Goal: Information Seeking & Learning: Find specific fact

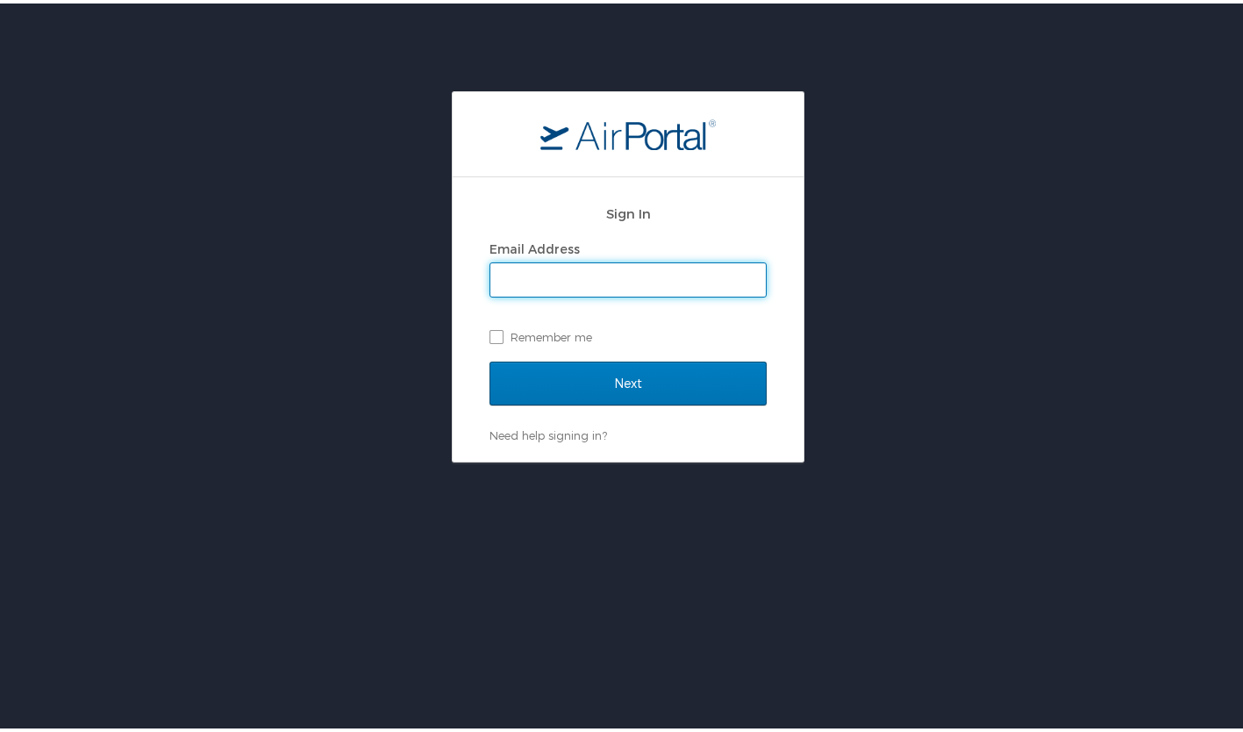
click at [644, 273] on input "Email Address" at bounding box center [628, 276] width 276 height 33
type input "eileen@exclusive-escapes.com"
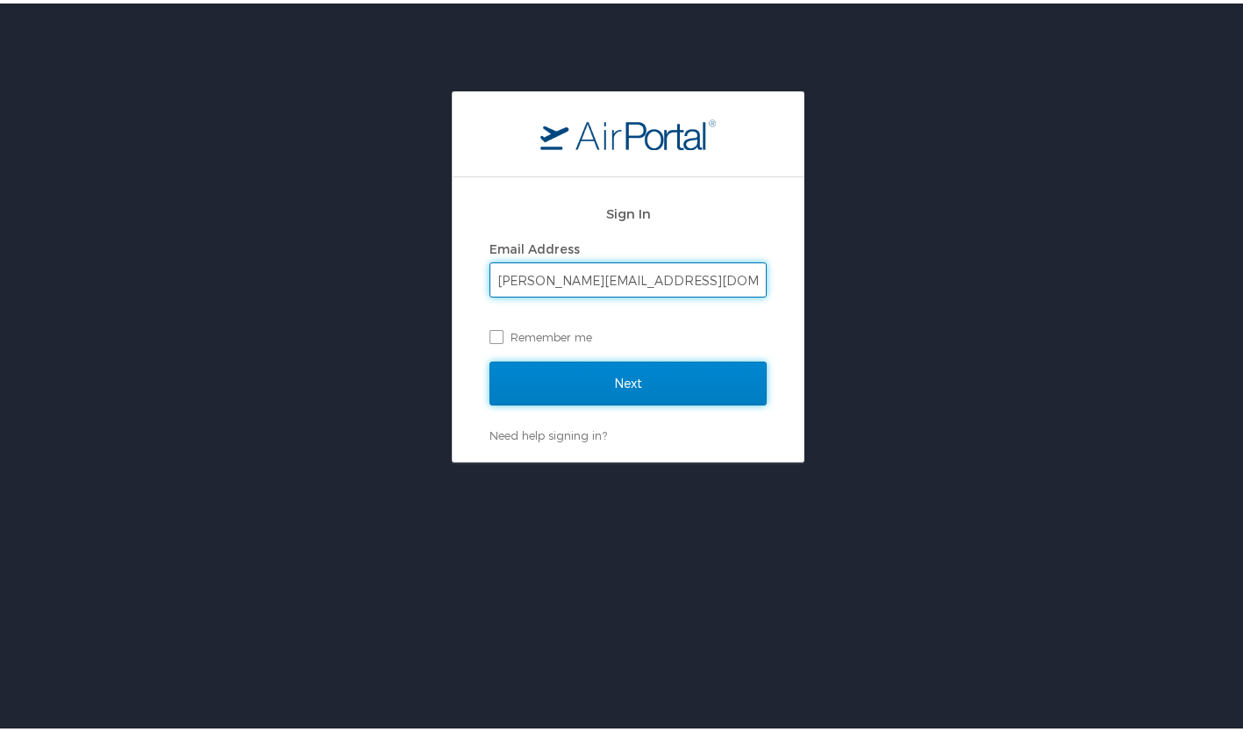
click at [597, 382] on input "Next" at bounding box center [628, 380] width 277 height 44
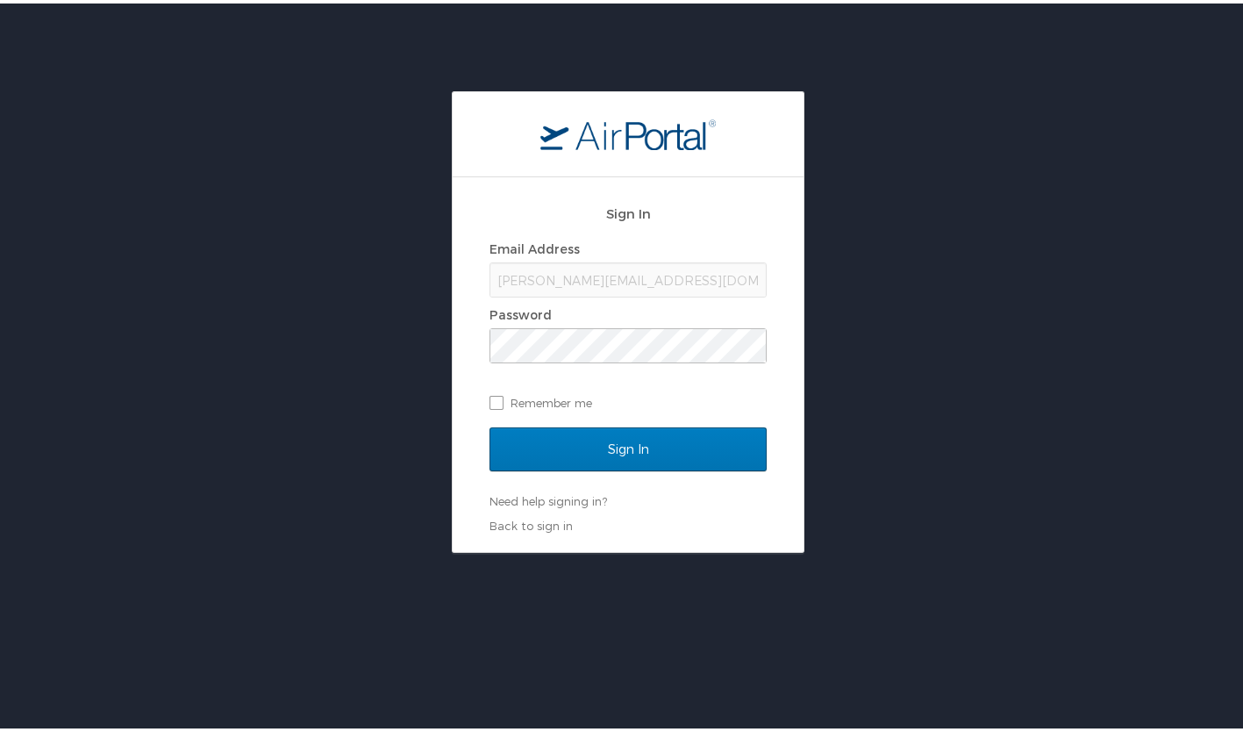
click at [905, 315] on div "Sign In Email Address eileen@exclusive-escapes.com Password Remember me Sign In…" at bounding box center [628, 319] width 1256 height 462
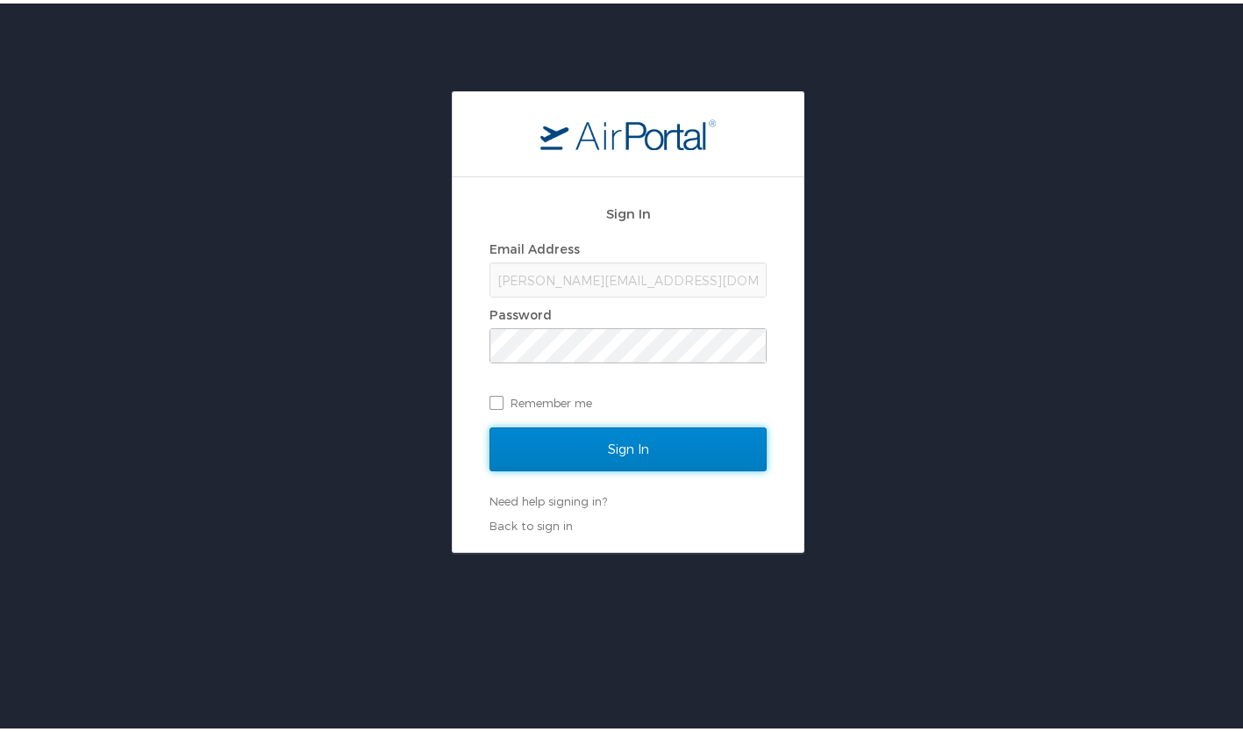
click at [689, 451] on input "Sign In" at bounding box center [628, 446] width 277 height 44
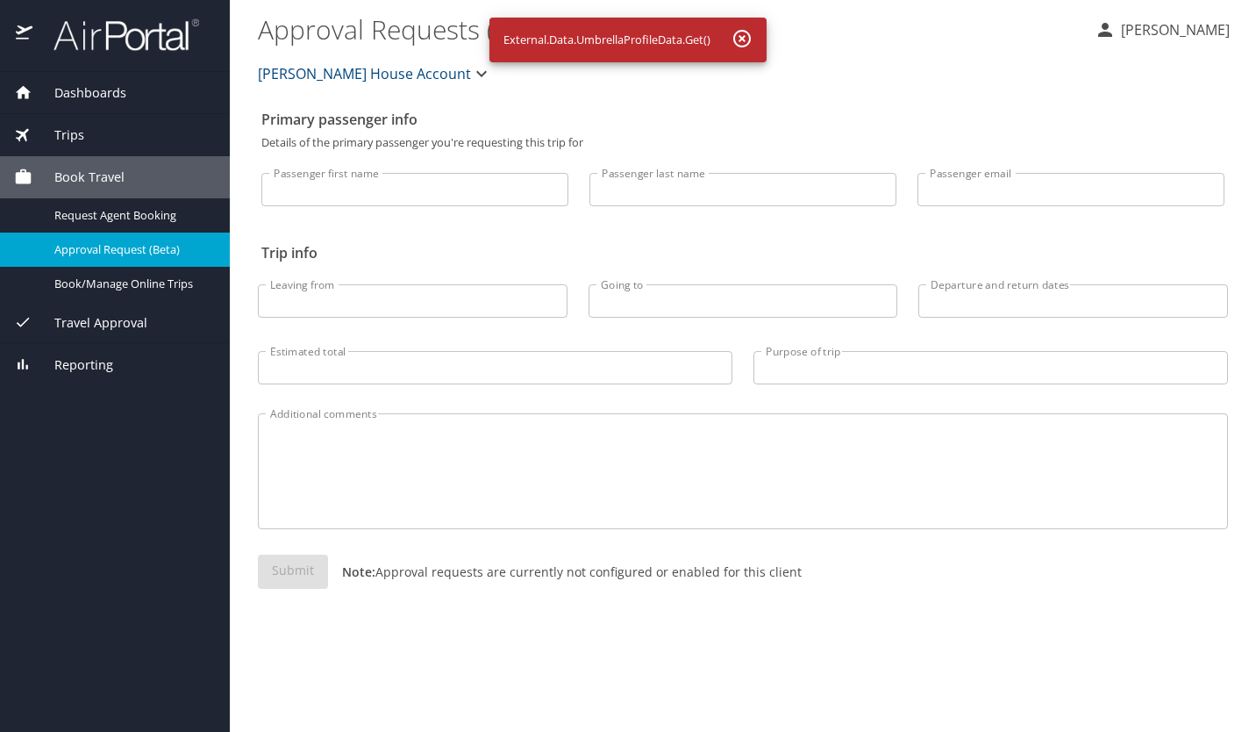
click at [100, 44] on img at bounding box center [116, 35] width 165 height 34
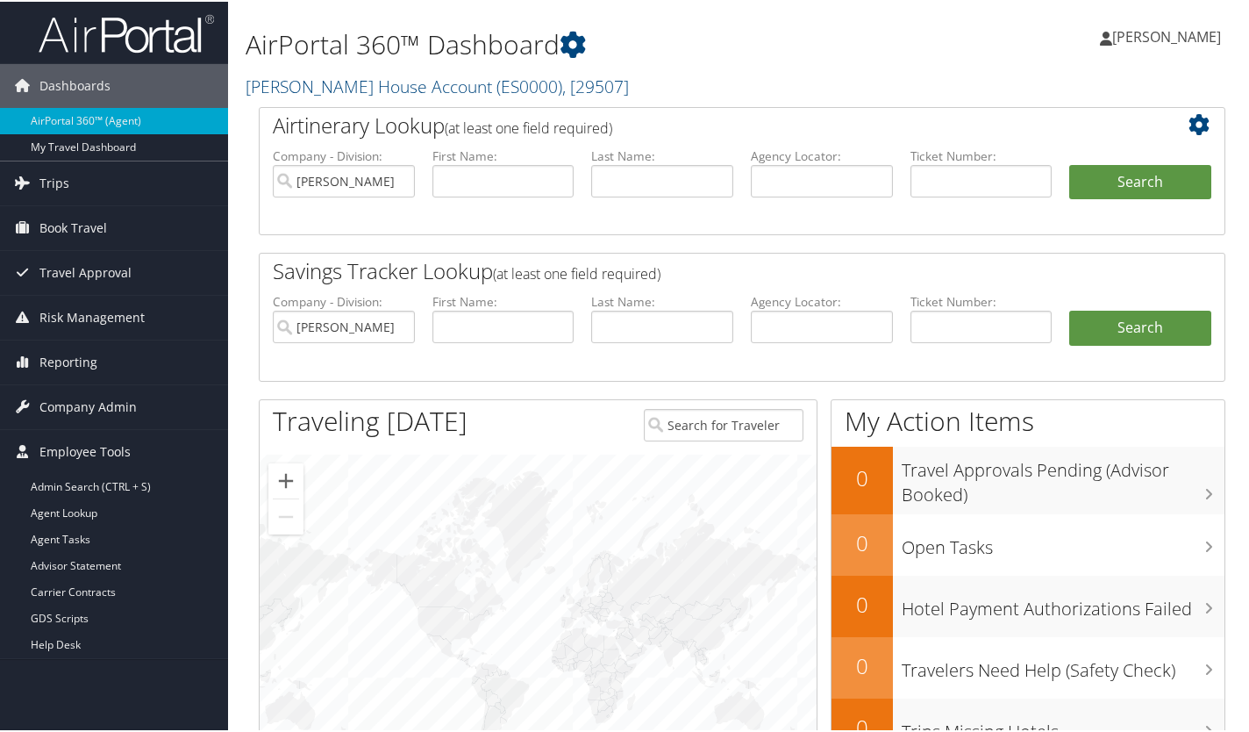
click at [89, 590] on link "Carrier Contracts" at bounding box center [114, 590] width 228 height 26
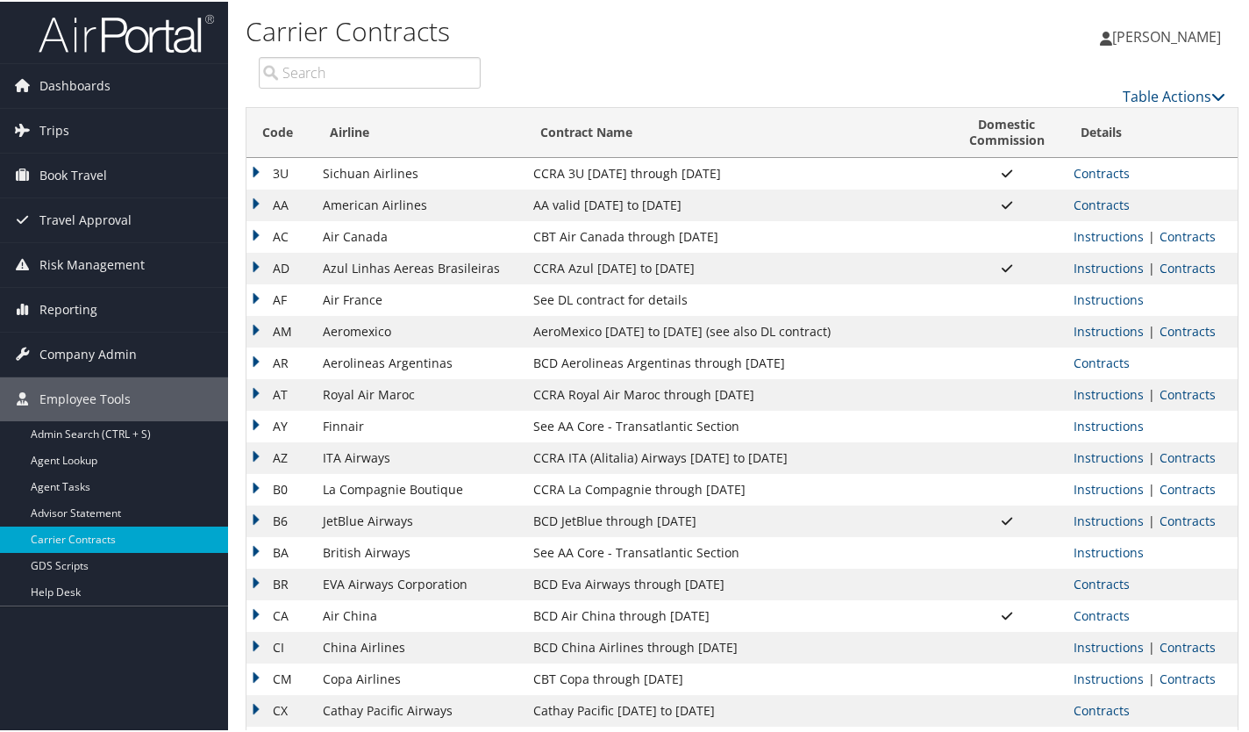
click at [313, 71] on input "search" at bounding box center [370, 71] width 222 height 32
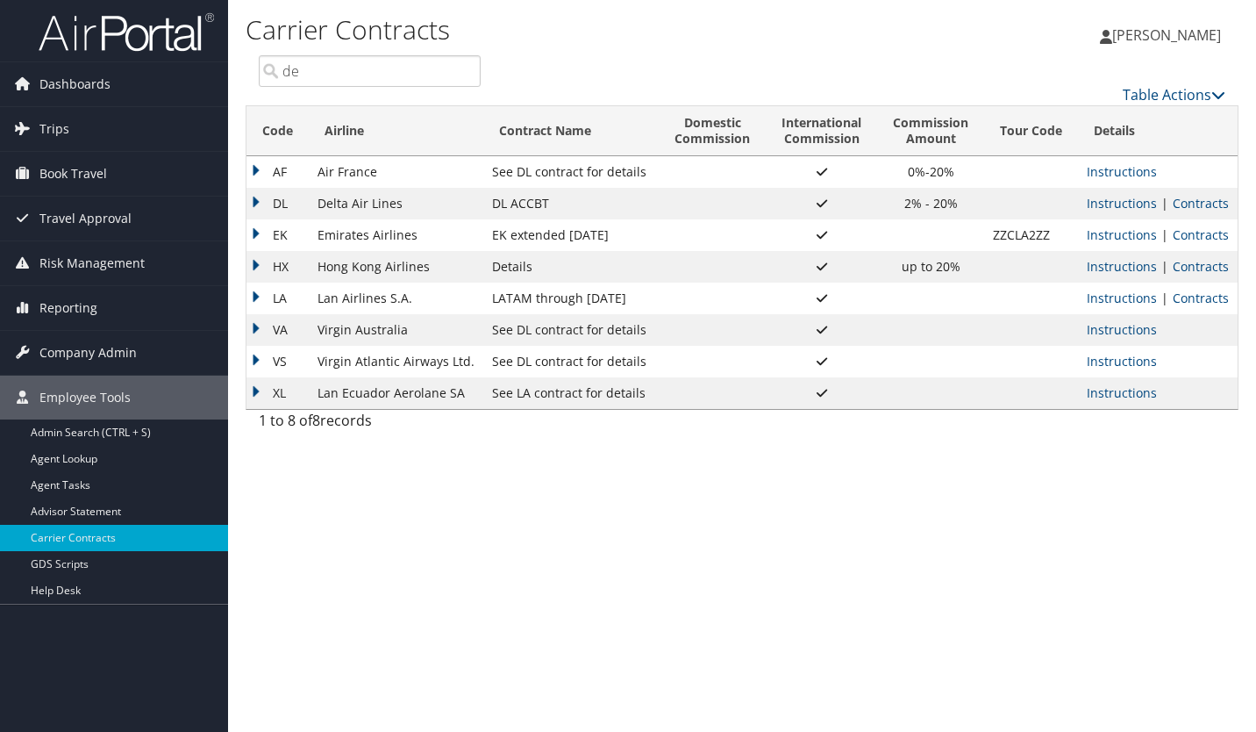
type input "de"
click at [1208, 204] on link "Contracts" at bounding box center [1201, 203] width 56 height 17
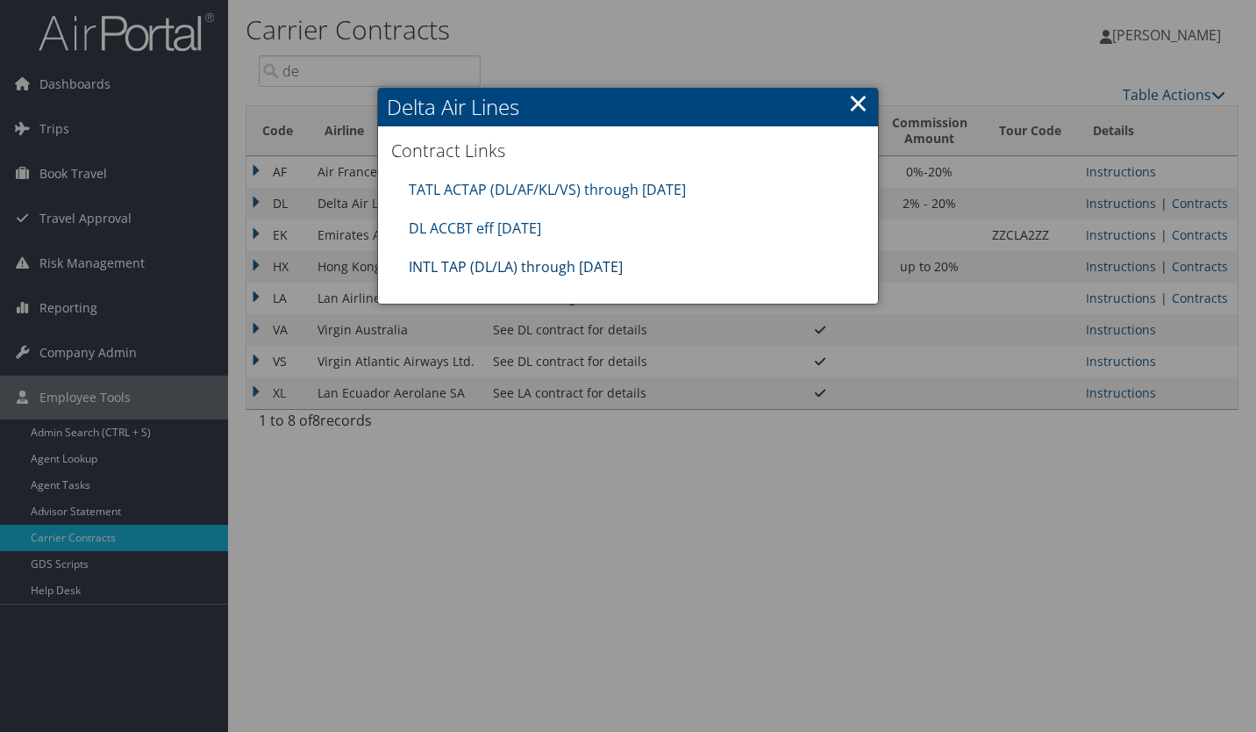
click at [540, 263] on link "INTL TAP (DL/LA) through [DATE]" at bounding box center [516, 266] width 214 height 19
click at [501, 229] on link "DL ACCBT eff [DATE]" at bounding box center [475, 227] width 132 height 19
